Goal: Entertainment & Leisure: Consume media (video, audio)

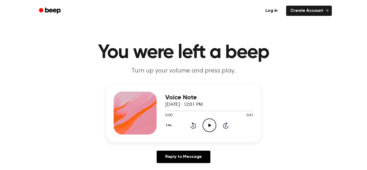
click at [208, 128] on icon "Play Audio" at bounding box center [210, 126] width 14 height 14
click at [208, 128] on icon "Pause Audio" at bounding box center [210, 126] width 14 height 14
click at [211, 128] on icon "Play Audio" at bounding box center [210, 126] width 14 height 14
click at [166, 112] on div at bounding box center [209, 111] width 88 height 4
click at [207, 125] on icon "Pause Audio" at bounding box center [210, 126] width 14 height 14
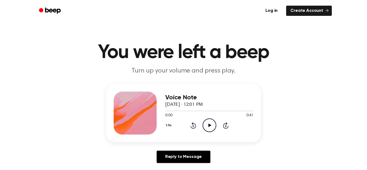
click at [204, 124] on icon "Play Audio" at bounding box center [210, 126] width 14 height 14
click at [204, 124] on icon "Pause Audio" at bounding box center [210, 126] width 14 height 14
click at [208, 128] on icon "Play Audio" at bounding box center [210, 126] width 14 height 14
click at [209, 125] on icon "Pause Audio" at bounding box center [210, 126] width 14 height 14
click at [185, 112] on div at bounding box center [209, 111] width 88 height 4
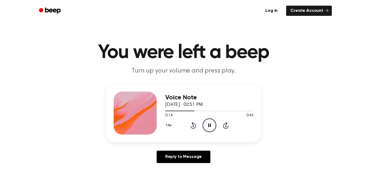
click at [213, 127] on icon "Pause Audio" at bounding box center [210, 126] width 14 height 14
click at [209, 128] on icon "Play Audio" at bounding box center [210, 126] width 14 height 14
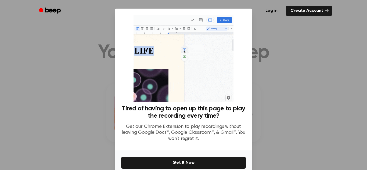
click at [296, 86] on div at bounding box center [183, 85] width 367 height 170
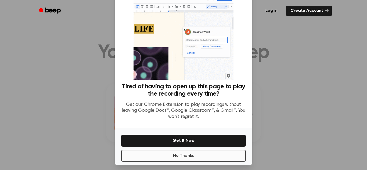
scroll to position [26, 0]
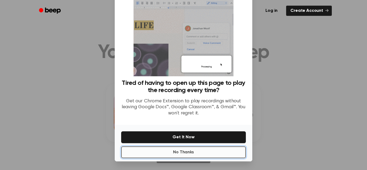
click at [197, 153] on button "No Thanks" at bounding box center [183, 152] width 125 height 12
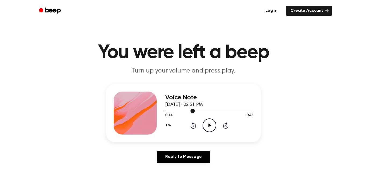
click at [182, 111] on div at bounding box center [180, 111] width 30 height 1
click at [211, 128] on icon "Play Audio" at bounding box center [210, 126] width 14 height 14
click at [210, 124] on icon "Pause Audio" at bounding box center [210, 126] width 14 height 14
click at [195, 110] on div at bounding box center [209, 111] width 88 height 4
click at [209, 125] on icon at bounding box center [209, 125] width 3 height 3
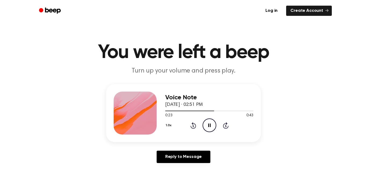
click at [169, 125] on button "1.0x" at bounding box center [169, 125] width 8 height 9
click at [174, 148] on span "0.8x" at bounding box center [174, 148] width 7 height 6
click at [188, 110] on div at bounding box center [209, 111] width 88 height 4
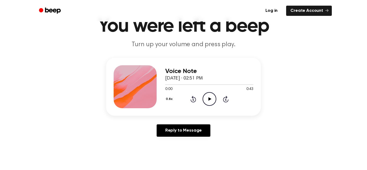
scroll to position [27, 0]
